Goal: Task Accomplishment & Management: Use online tool/utility

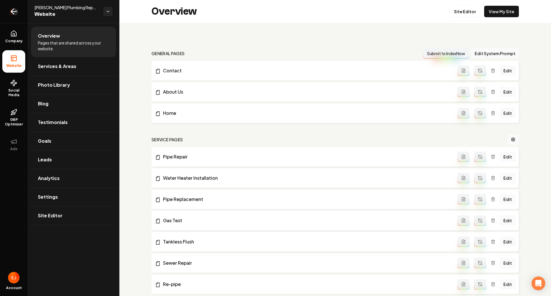
click at [16, 14] on icon "Return to dashboard" at bounding box center [13, 11] width 9 height 9
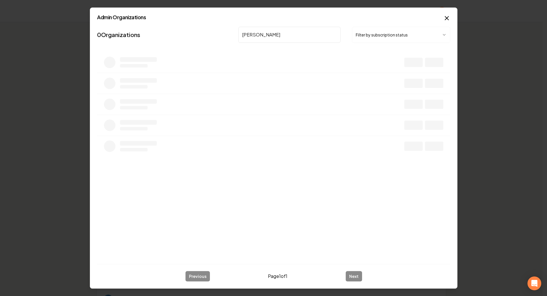
type input "jones allied"
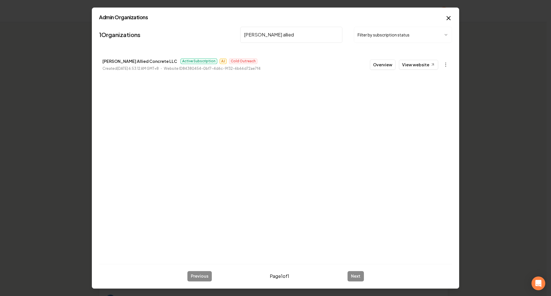
click at [383, 67] on button "Overview" at bounding box center [383, 64] width 26 height 10
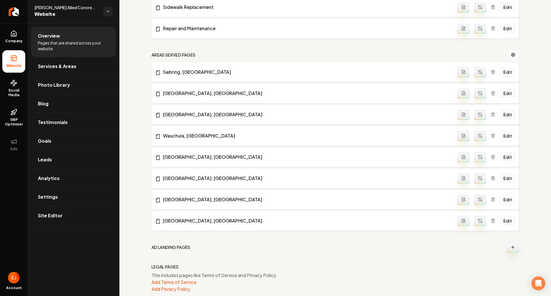
scroll to position [398, 0]
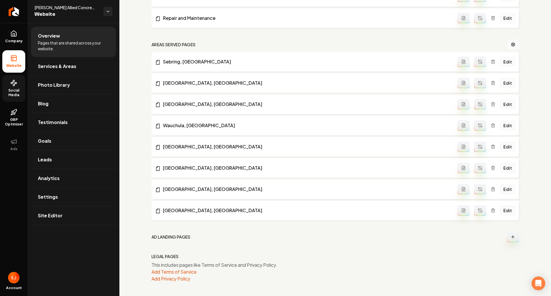
click at [9, 84] on link "Social Media" at bounding box center [13, 88] width 23 height 27
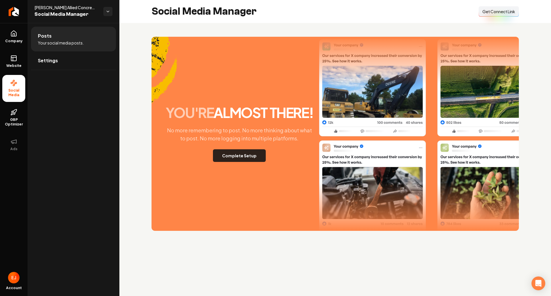
click at [248, 159] on button "Complete Setup" at bounding box center [239, 155] width 53 height 13
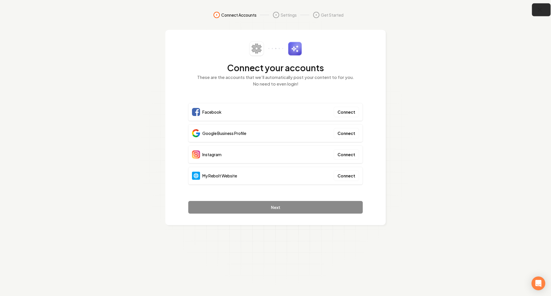
click at [539, 13] on icon "button" at bounding box center [540, 9] width 7 height 7
